Goal: Complete application form: Complete application form

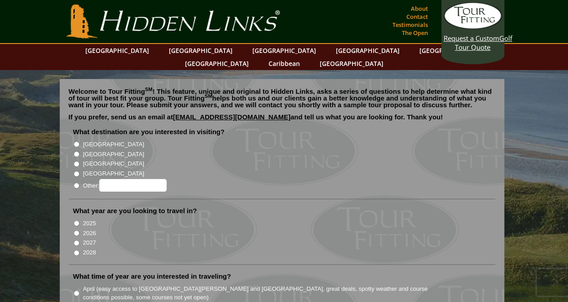
click at [79, 142] on input "[GEOGRAPHIC_DATA]" at bounding box center [77, 145] width 6 height 6
radio input "true"
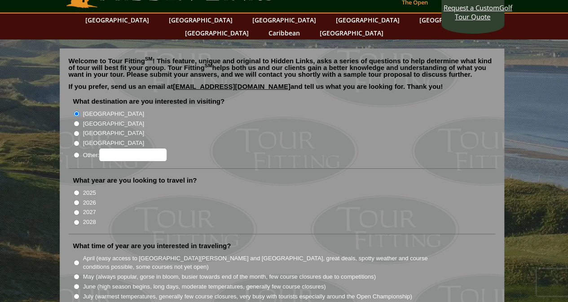
scroll to position [45, 0]
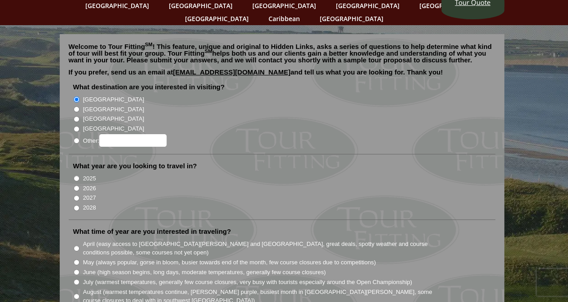
click at [76, 186] on input "2026" at bounding box center [77, 189] width 6 height 6
radio input "true"
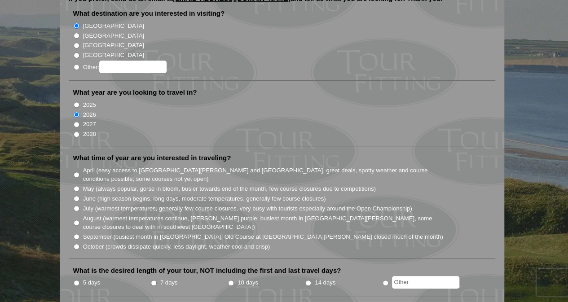
scroll to position [180, 0]
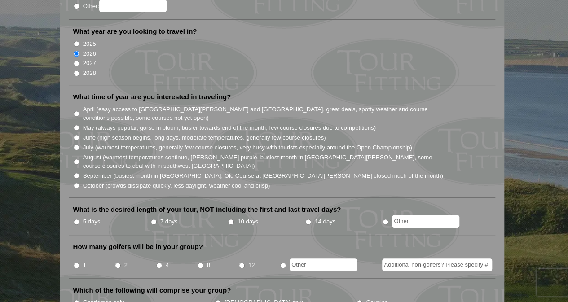
click at [77, 173] on input "September (busiest month in [GEOGRAPHIC_DATA], Old Course at [GEOGRAPHIC_DATA][…" at bounding box center [77, 176] width 6 height 6
radio input "true"
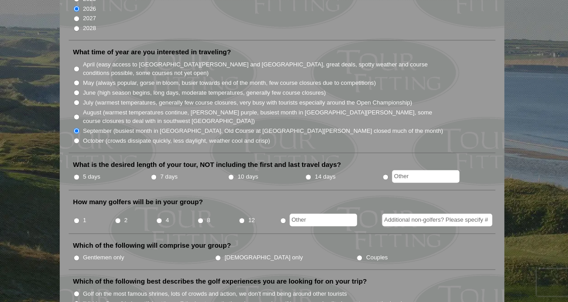
scroll to position [270, 0]
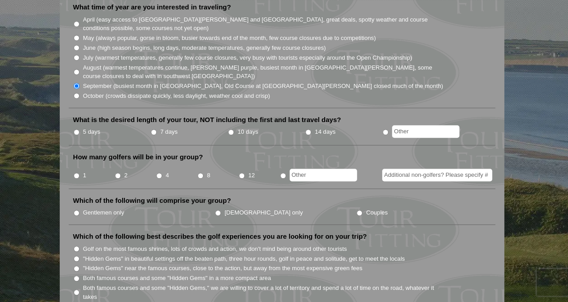
click at [159, 173] on input "4" at bounding box center [159, 176] width 6 height 6
radio input "true"
click at [386, 129] on input "radio" at bounding box center [386, 132] width 6 height 6
radio input "true"
click at [417, 125] on input "text" at bounding box center [425, 131] width 67 height 13
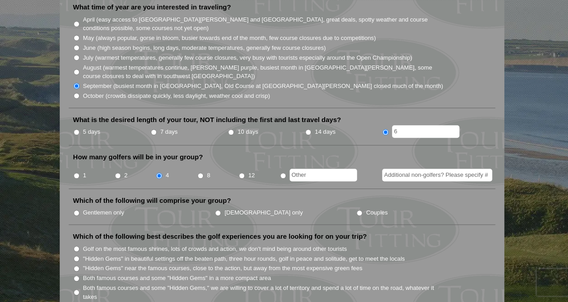
type input "6"
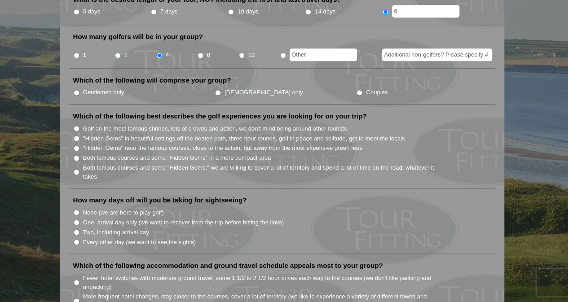
scroll to position [404, 0]
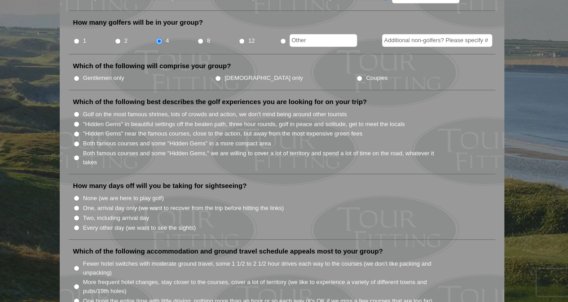
click at [76, 155] on input "Both famous courses and some "Hidden Gems," we are willing to cover a lot of te…" at bounding box center [77, 158] width 6 height 6
radio input "true"
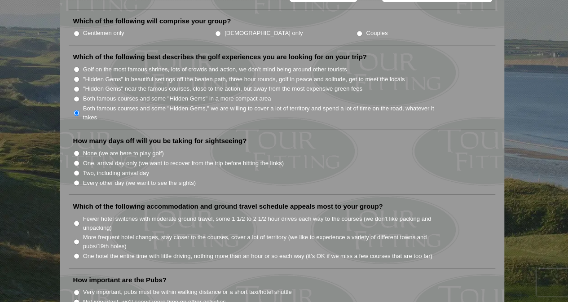
click at [78, 170] on input "Two, including arrival day" at bounding box center [77, 173] width 6 height 6
radio input "true"
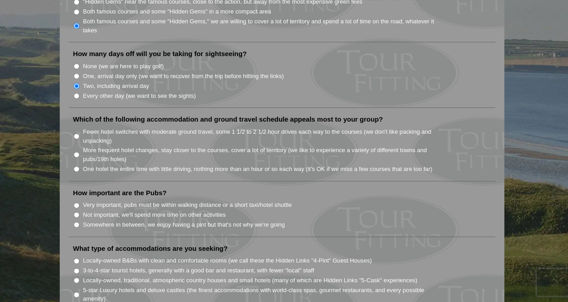
scroll to position [539, 0]
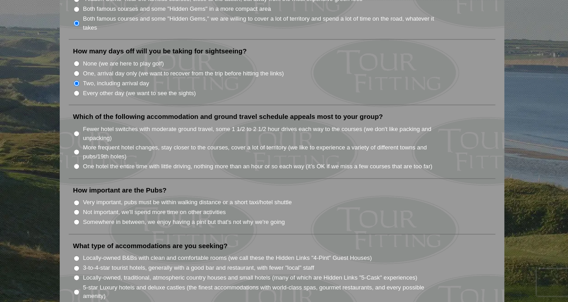
click at [77, 131] on input "Fewer hotel switches with moderate ground travel, some 1 1/2 to 2 1/2 hour driv…" at bounding box center [77, 134] width 6 height 6
radio input "true"
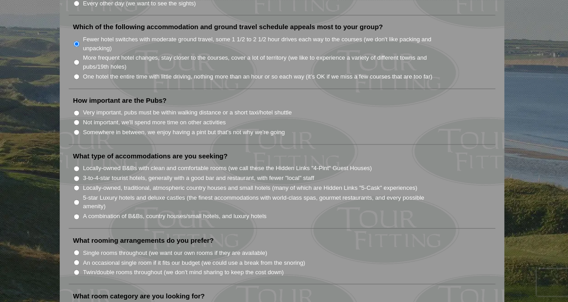
click at [77, 129] on input "Somewhere in between, we enjoy having a pint but that's not why we're going" at bounding box center [77, 132] width 6 height 6
radio input "true"
click at [76, 110] on input "Very important, pubs must be within walking distance or a short taxi/hotel shut…" at bounding box center [77, 113] width 6 height 6
radio input "true"
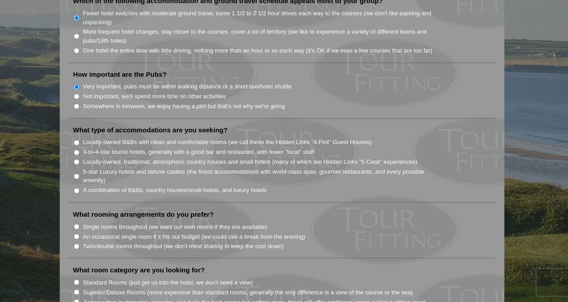
scroll to position [674, 0]
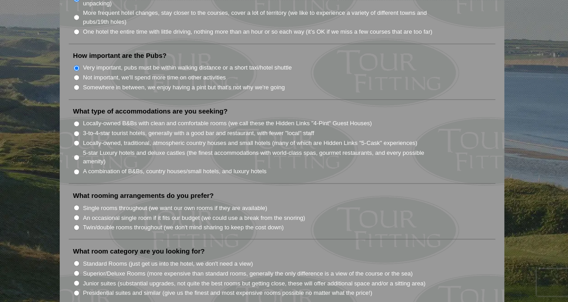
click at [76, 140] on input "Locally-owned, traditional, atmospheric country houses and small hotels (many o…" at bounding box center [77, 143] width 6 height 6
radio input "true"
click at [74, 169] on input "A combination of B&Bs, country houses/small hotels, and luxury hotels" at bounding box center [77, 172] width 6 height 6
radio input "true"
click at [75, 140] on input "Locally-owned, traditional, atmospheric country houses and small hotels (many o…" at bounding box center [77, 143] width 6 height 6
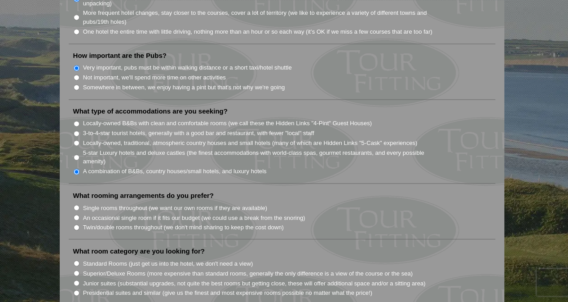
radio input "true"
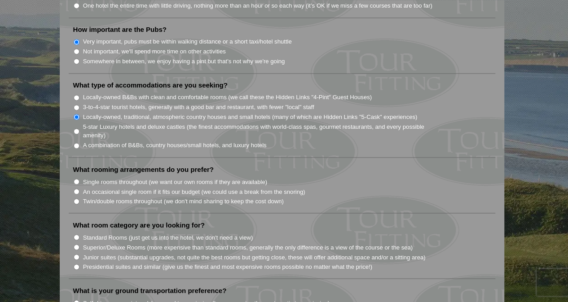
scroll to position [719, 0]
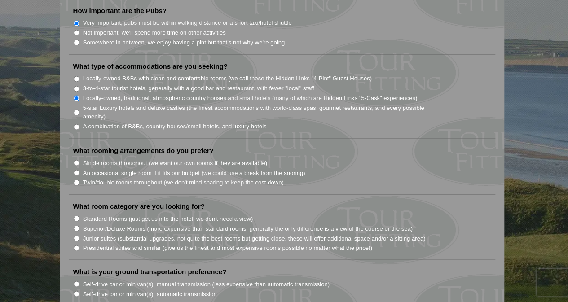
click at [79, 170] on input "An occasional single room if it fits our budget (we could use a break from the …" at bounding box center [77, 173] width 6 height 6
radio input "true"
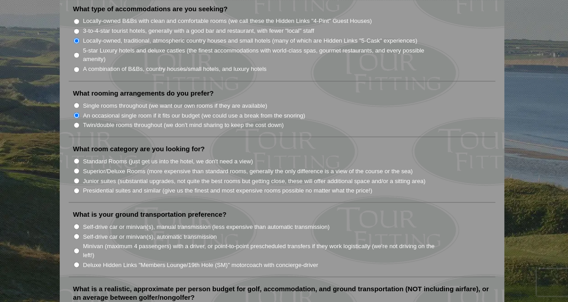
scroll to position [809, 0]
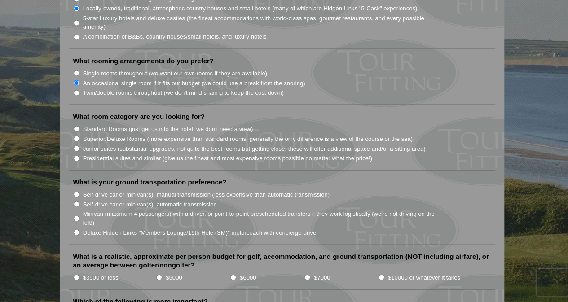
click at [78, 136] on input "Superior/Deluxe Rooms (more expensive than standard rooms, generally the only d…" at bounding box center [77, 139] width 6 height 6
radio input "true"
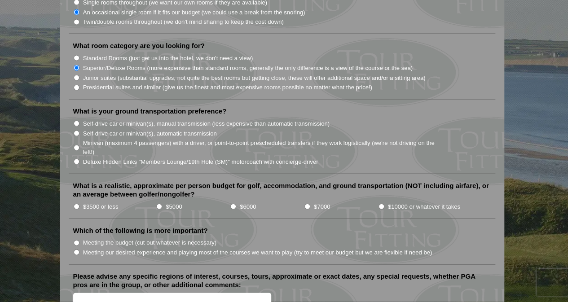
scroll to position [899, 0]
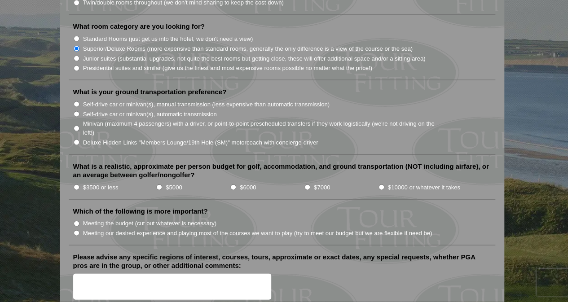
click at [80, 137] on li "Deluxe Hidden Links "Members Lounge/19th Hole (SM)" motorcoach with concierge-d…" at bounding box center [285, 142] width 425 height 10
click at [76, 140] on input "Deluxe Hidden Links "Members Lounge/19th Hole (SM)" motorcoach with concierge-d…" at bounding box center [77, 143] width 6 height 6
radio input "true"
click at [160, 185] on input "$5000" at bounding box center [159, 188] width 6 height 6
radio input "true"
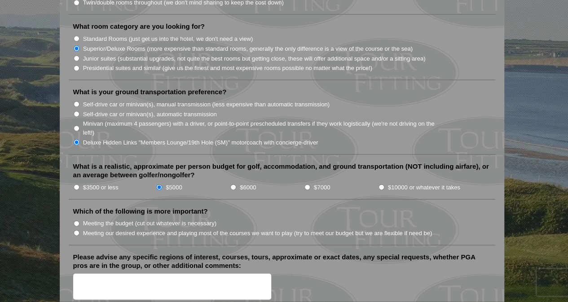
click at [78, 221] on input "Meeting the budget (cut out whatever is necessary)" at bounding box center [77, 224] width 6 height 6
radio input "true"
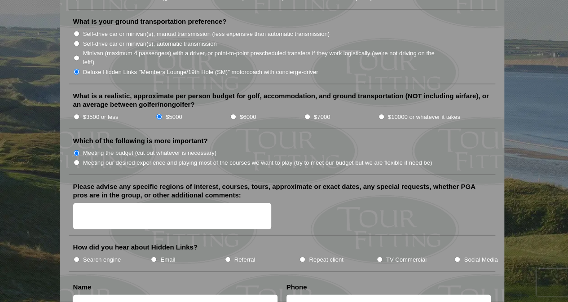
scroll to position [988, 0]
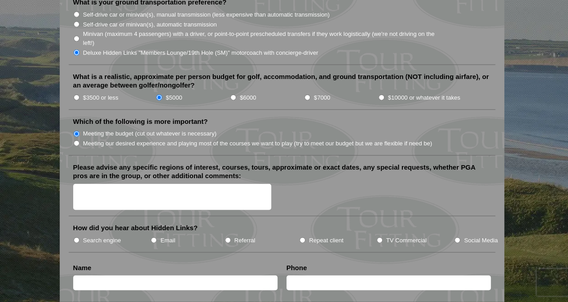
click at [458, 238] on input "Social Media" at bounding box center [458, 241] width 6 height 6
radio input "true"
click at [151, 184] on textarea "Please advise any specific regions of interest, courses, tours, approximate or …" at bounding box center [172, 197] width 199 height 27
type textarea "L"
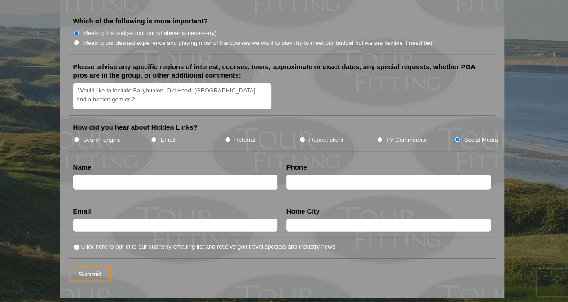
scroll to position [1168, 0]
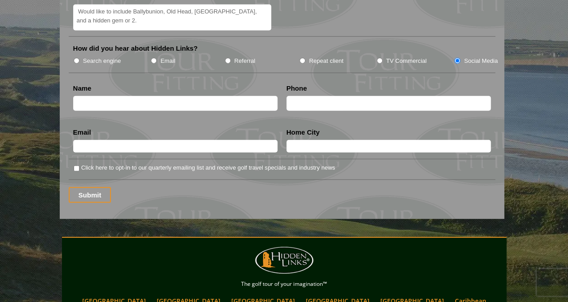
type textarea "Would like to include Ballybunion, Old Head, [GEOGRAPHIC_DATA], and a hidden ge…"
click at [142, 96] on input "text" at bounding box center [175, 103] width 204 height 15
type input "[PERSON_NAME]"
type input "4074965786"
type input "[PERSON_NAME][EMAIL_ADDRESS][PERSON_NAME][DOMAIN_NAME]"
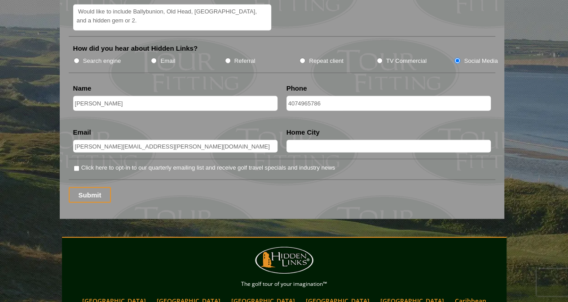
type input "Orlando"
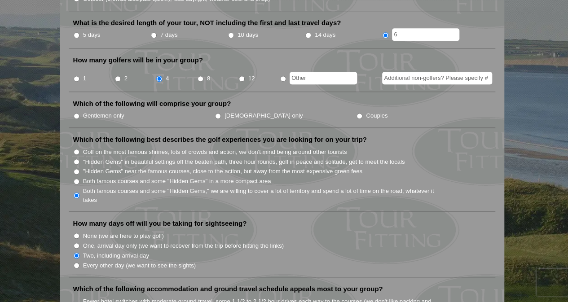
scroll to position [315, 0]
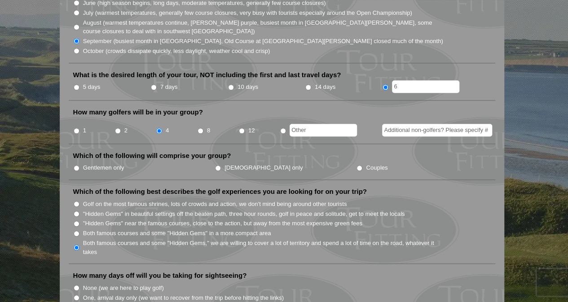
click at [78, 165] on input "Gentlemen only" at bounding box center [77, 168] width 6 height 6
radio input "true"
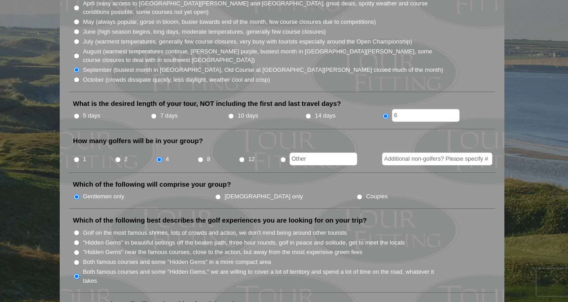
scroll to position [270, 0]
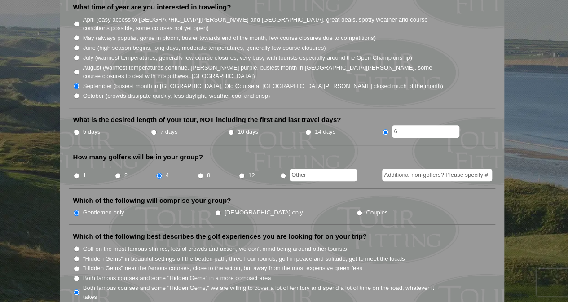
drag, startPoint x: 386, startPoint y: 160, endPoint x: 536, endPoint y: 161, distance: 150.1
type input "o"
type input "0"
click at [417, 153] on li "How many golfers will be in your group? 1 2 4 8 12 0" at bounding box center [282, 171] width 427 height 36
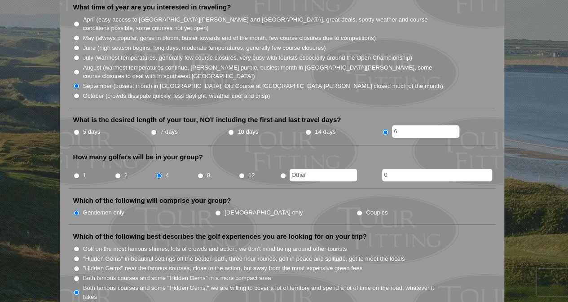
click at [76, 129] on input "5 days" at bounding box center [77, 132] width 6 height 6
radio input "true"
drag, startPoint x: 398, startPoint y: 118, endPoint x: 379, endPoint y: 122, distance: 19.3
click at [379, 127] on ul "5 days 7 days 10 days 14 days 6" at bounding box center [285, 132] width 425 height 11
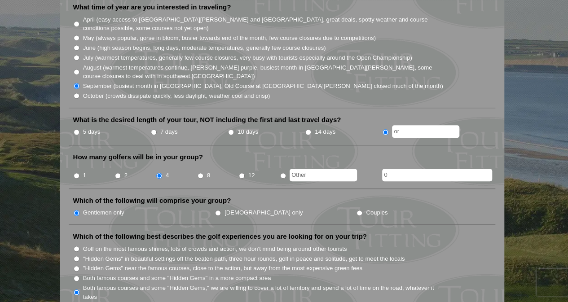
type input "o"
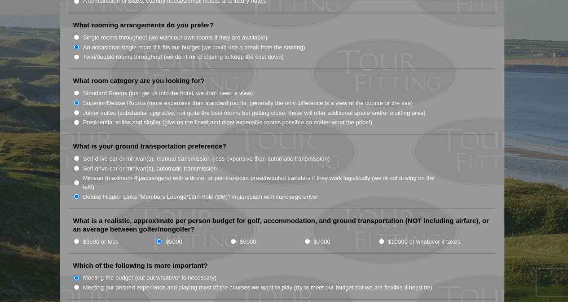
scroll to position [899, 0]
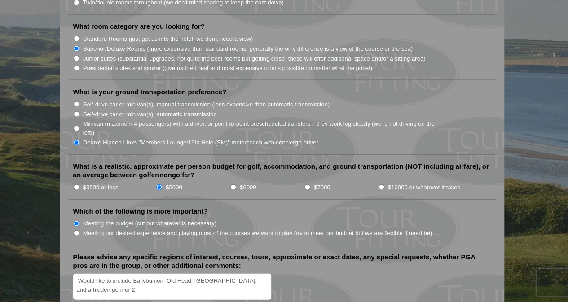
type input "6 days"
click at [137, 274] on textarea "Would like to include Ballybunion, Old Head, [GEOGRAPHIC_DATA], and a hidden ge…" at bounding box center [172, 287] width 199 height 27
drag, startPoint x: 172, startPoint y: 264, endPoint x: 73, endPoint y: 265, distance: 99.3
click at [73, 274] on textarea "Would like to include Ballybunion, Ol" at bounding box center [172, 287] width 199 height 27
type textarea "L"
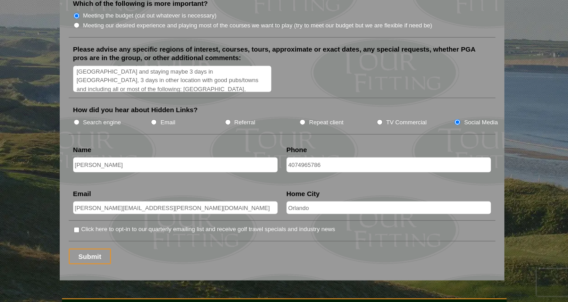
scroll to position [1168, 0]
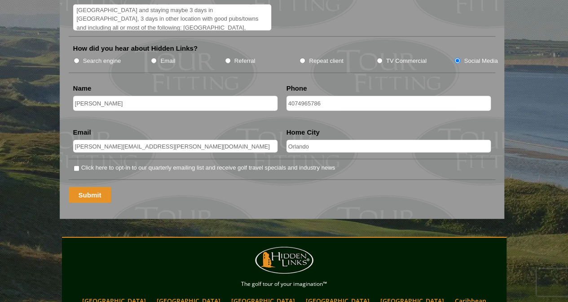
type textarea "Hello. Was wanting to get pricing on tentative trip in [DATE] ( flexible dates)…"
click at [96, 187] on input "Submit" at bounding box center [90, 195] width 43 height 16
